Goal: Transaction & Acquisition: Subscribe to service/newsletter

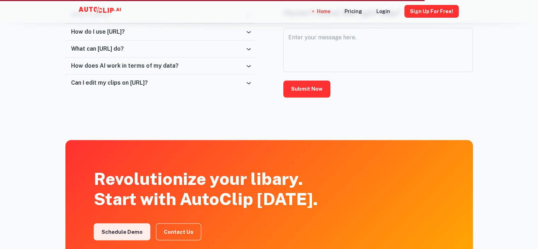
scroll to position [1163, 0]
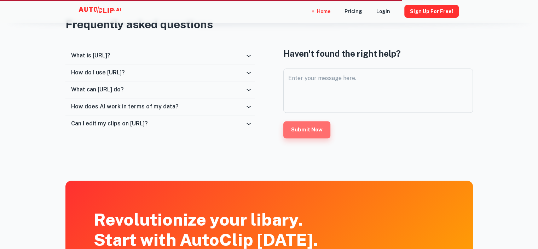
click at [316, 127] on button "Submit Now" at bounding box center [307, 129] width 47 height 17
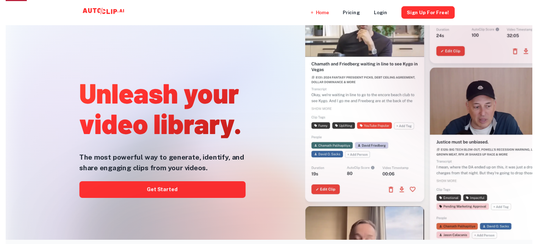
scroll to position [0, 0]
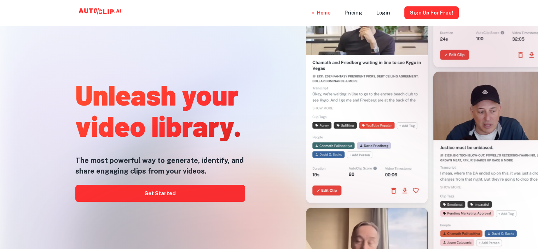
click at [176, 193] on div at bounding box center [269, 249] width 431 height 142
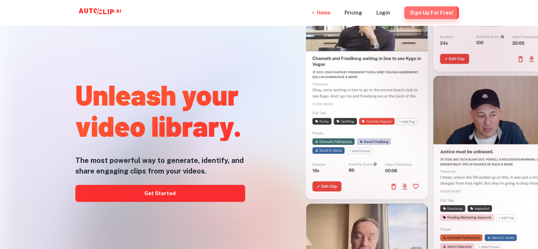
click at [419, 14] on button "Sign Up for free!" at bounding box center [432, 12] width 55 height 13
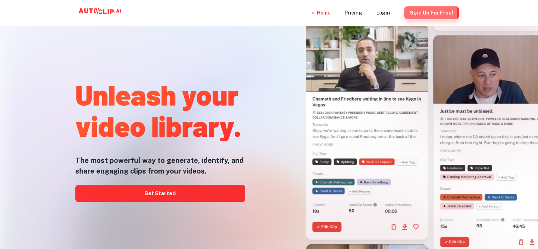
click at [422, 15] on button "Sign Up for free!" at bounding box center [432, 12] width 55 height 13
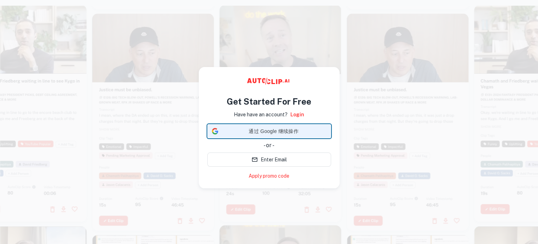
click at [272, 128] on span "通过 Google 继续操作" at bounding box center [273, 130] width 105 height 7
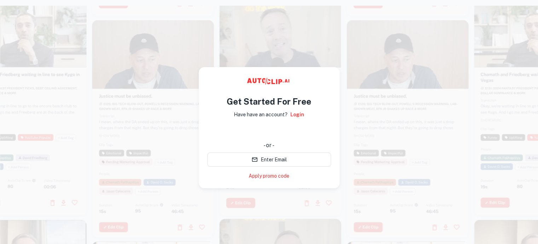
scroll to position [11, 0]
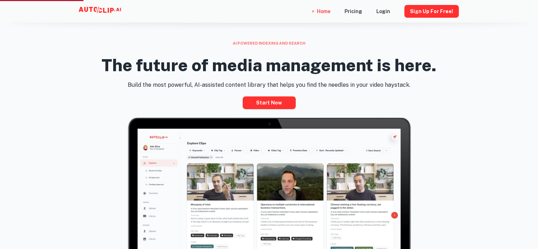
scroll to position [283, 0]
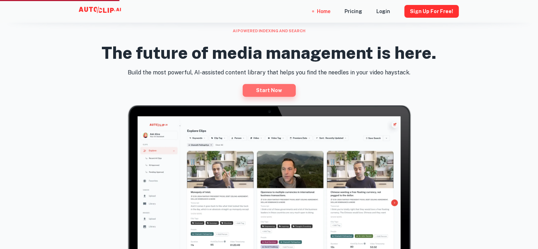
click at [264, 93] on link "Start now" at bounding box center [269, 90] width 53 height 13
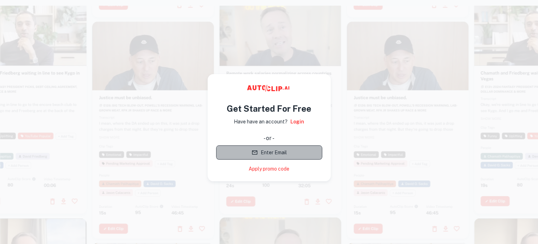
drag, startPoint x: 0, startPoint y: 0, endPoint x: 268, endPoint y: 154, distance: 309.2
click at [268, 154] on button "Enter Email" at bounding box center [269, 152] width 106 height 14
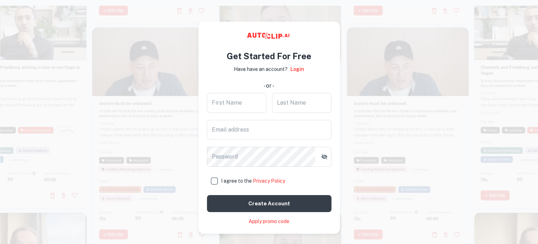
click at [125, 153] on div at bounding box center [153, 135] width 122 height 217
